Goal: Entertainment & Leisure: Consume media (video, audio)

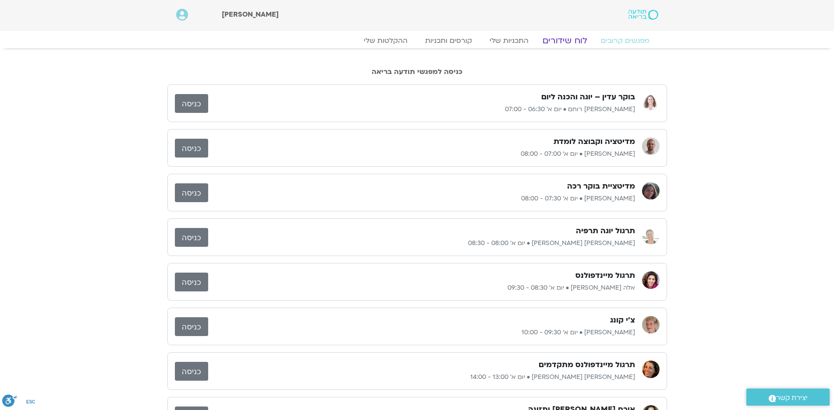
click at [564, 39] on link "לוח שידורים" at bounding box center [564, 40] width 66 height 11
click at [560, 42] on link "לוח שידורים" at bounding box center [564, 40] width 66 height 11
click at [563, 40] on link "לוח שידורים" at bounding box center [564, 40] width 66 height 11
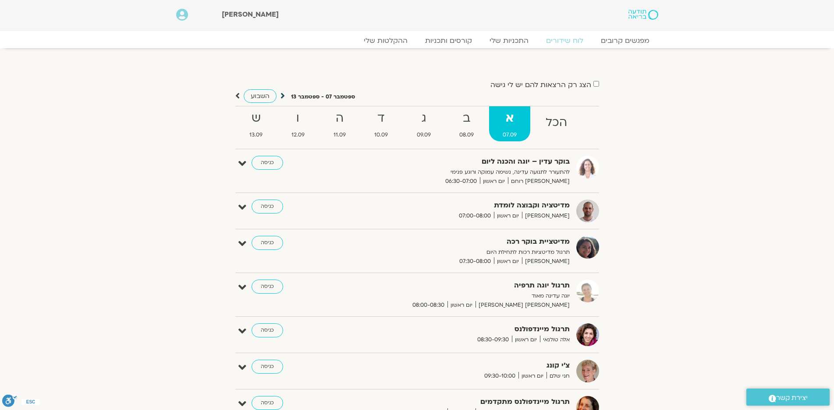
click at [283, 95] on icon at bounding box center [282, 96] width 4 height 9
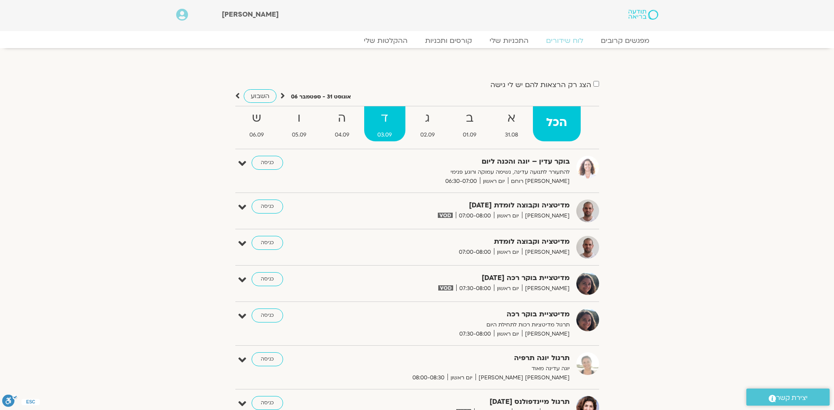
click at [385, 119] on strong "ד" at bounding box center [384, 119] width 41 height 20
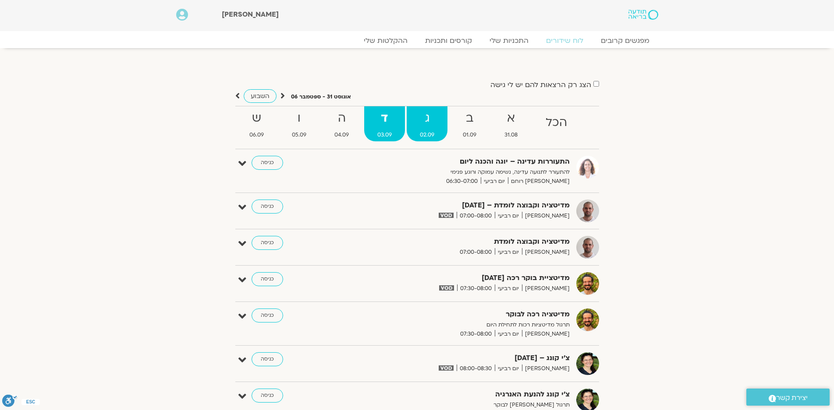
click at [421, 133] on span "02.09" at bounding box center [427, 135] width 41 height 9
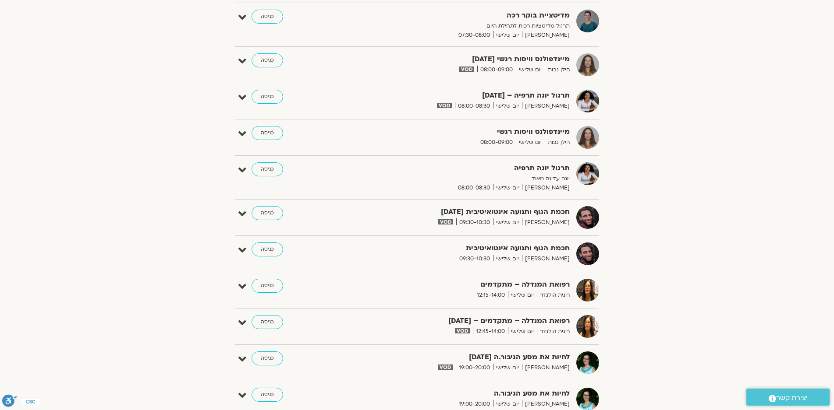
scroll to position [131, 0]
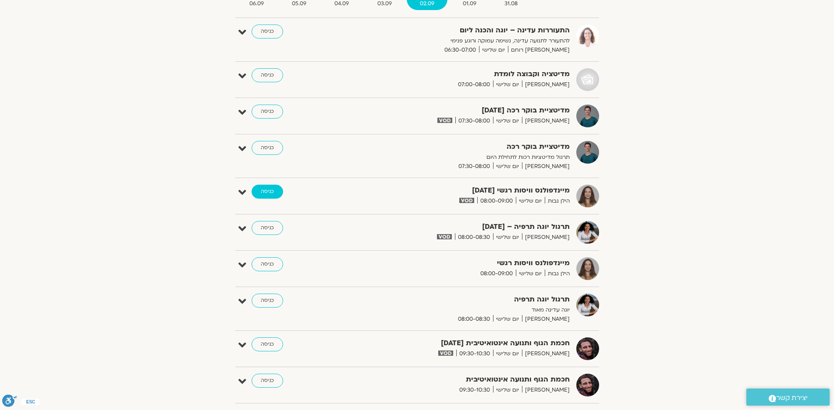
click at [265, 189] on link "כניסה" at bounding box center [267, 192] width 32 height 14
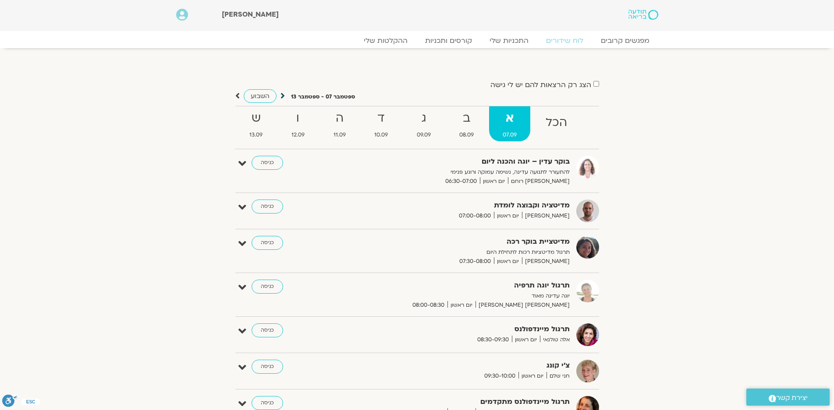
click at [280, 95] on icon at bounding box center [282, 96] width 4 height 9
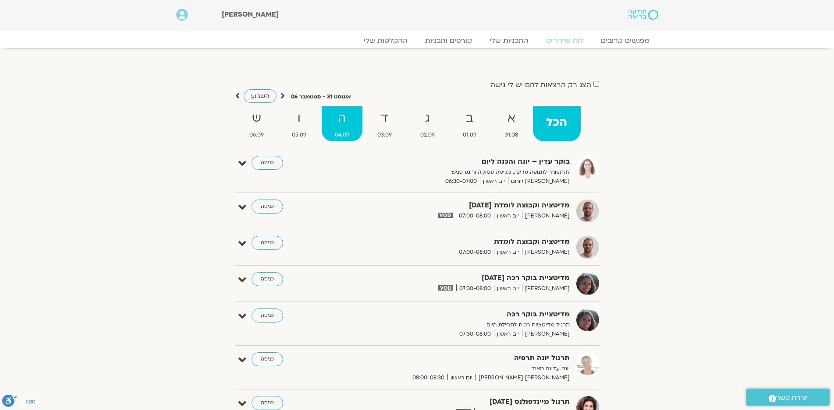
click at [343, 120] on strong "ה" at bounding box center [342, 119] width 41 height 20
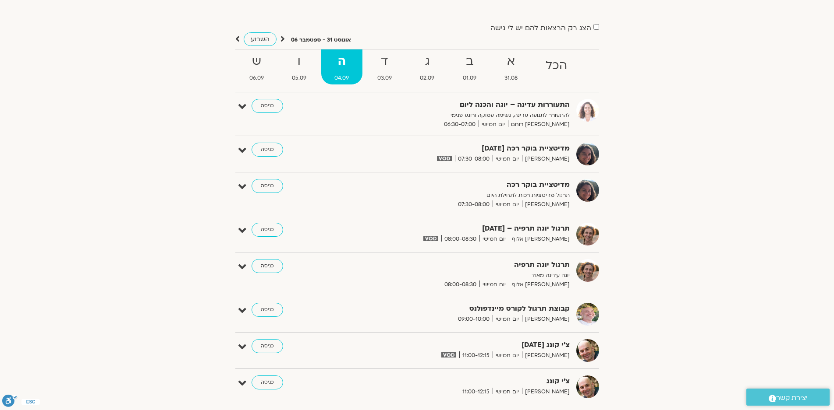
scroll to position [44, 0]
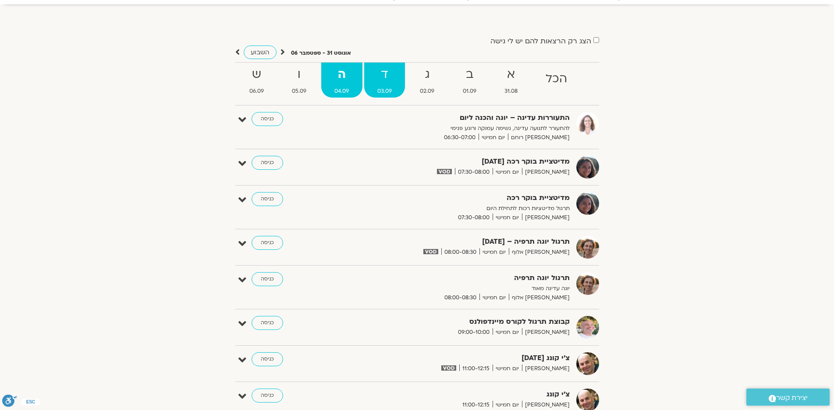
click at [377, 75] on strong "ד" at bounding box center [384, 75] width 41 height 20
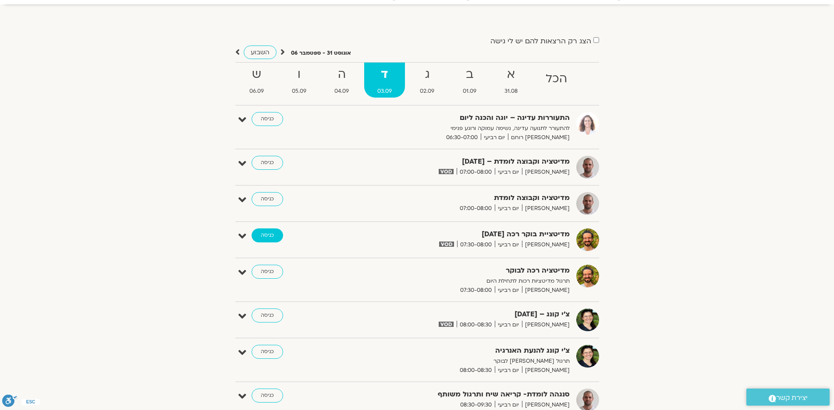
click at [263, 234] on link "כניסה" at bounding box center [267, 236] width 32 height 14
